Goal: Task Accomplishment & Management: Use online tool/utility

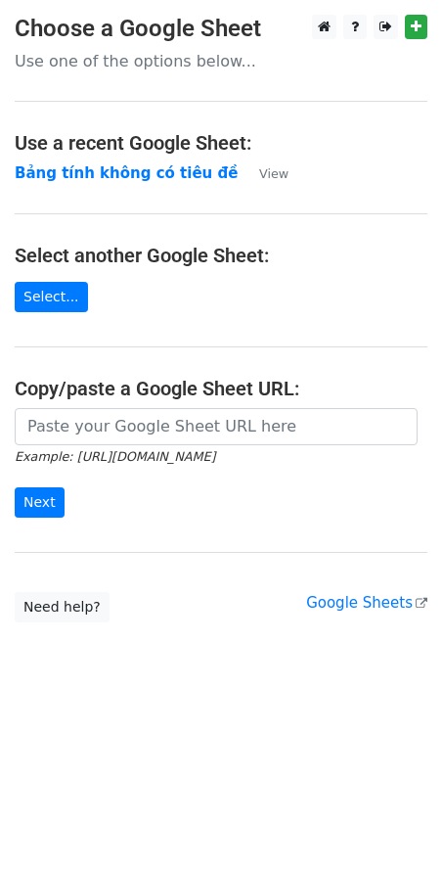
click at [37, 175] on strong "Bảng tính không có tiêu đề" at bounding box center [126, 173] width 223 height 18
click at [76, 164] on strong "Bảng tính không có tiêu đề" at bounding box center [126, 173] width 223 height 18
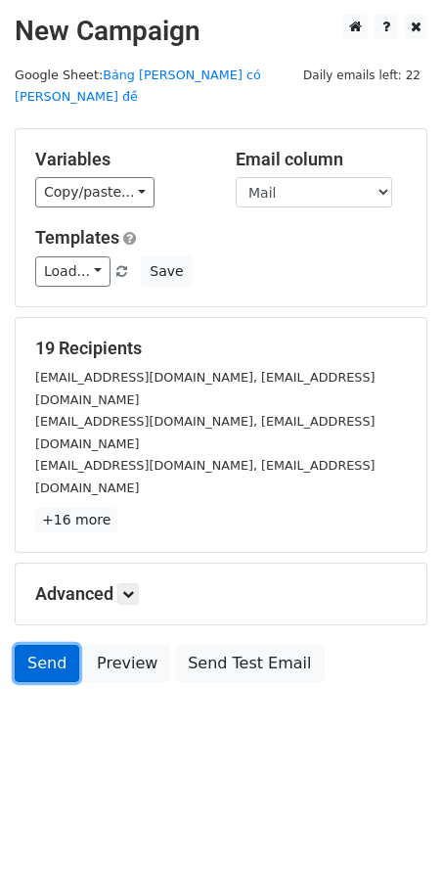
click at [50, 645] on link "Send" at bounding box center [47, 663] width 65 height 37
